Goal: Find specific page/section: Find specific page/section

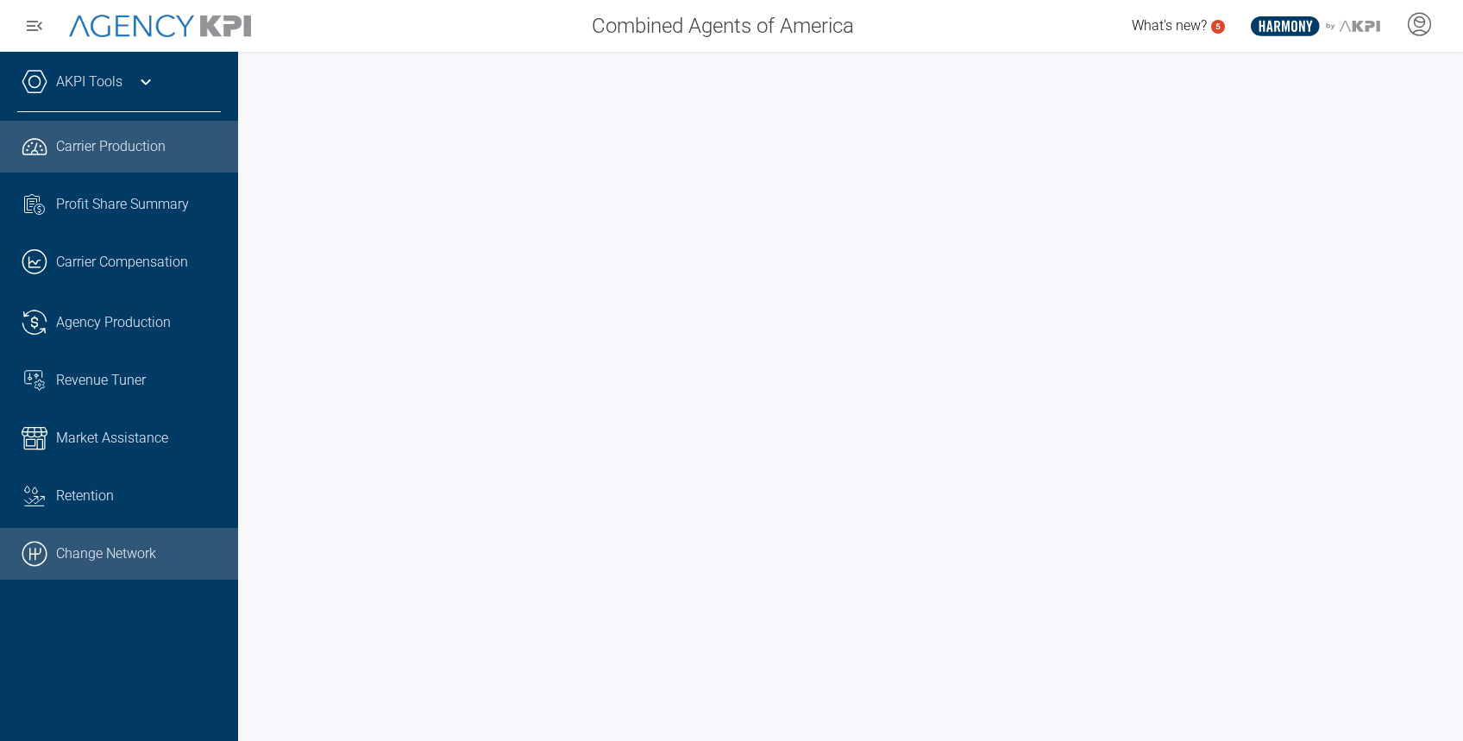
click at [132, 560] on link ".cls-1{fill:none;stroke:#000;stroke-linecap:round;stroke-linejoin:round;stroke-…" at bounding box center [119, 554] width 238 height 52
